Goal: Transaction & Acquisition: Book appointment/travel/reservation

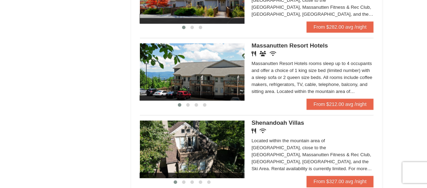
scroll to position [432, 0]
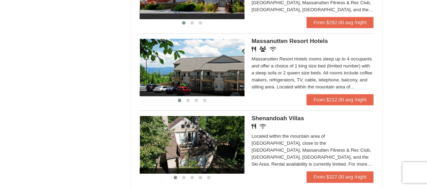
click at [285, 44] on span "Massanutten Resort Hotels" at bounding box center [289, 41] width 76 height 7
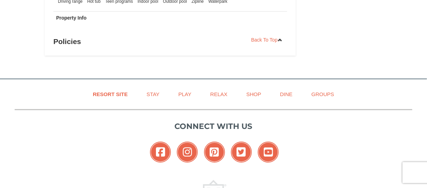
scroll to position [572, 0]
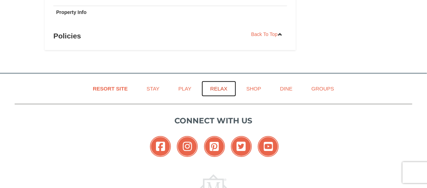
click at [219, 87] on link "Relax" at bounding box center [218, 89] width 35 height 16
